Goal: Transaction & Acquisition: Purchase product/service

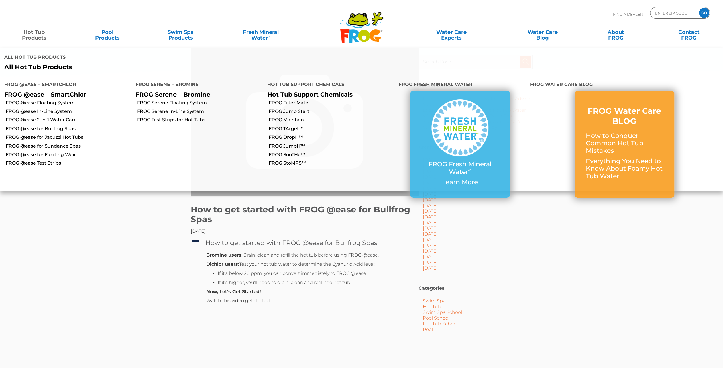
click at [29, 35] on link "Hot Tub Products" at bounding box center [34, 32] width 57 height 11
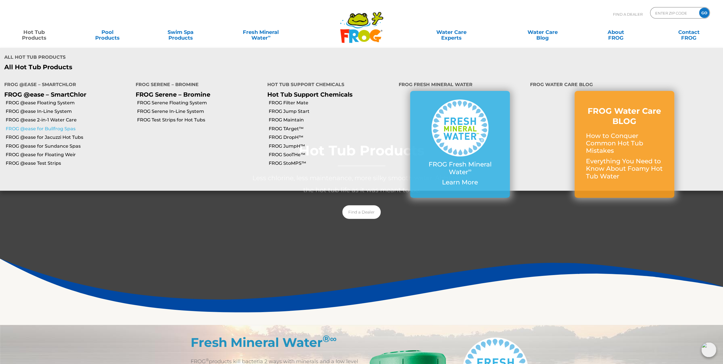
click at [57, 126] on link "FROG @ease for Bullfrog Spas" at bounding box center [69, 129] width 126 height 6
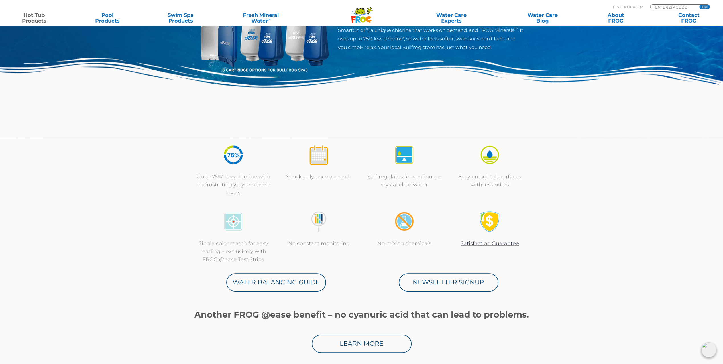
scroll to position [29, 0]
